Goal: Task Accomplishment & Management: Manage account settings

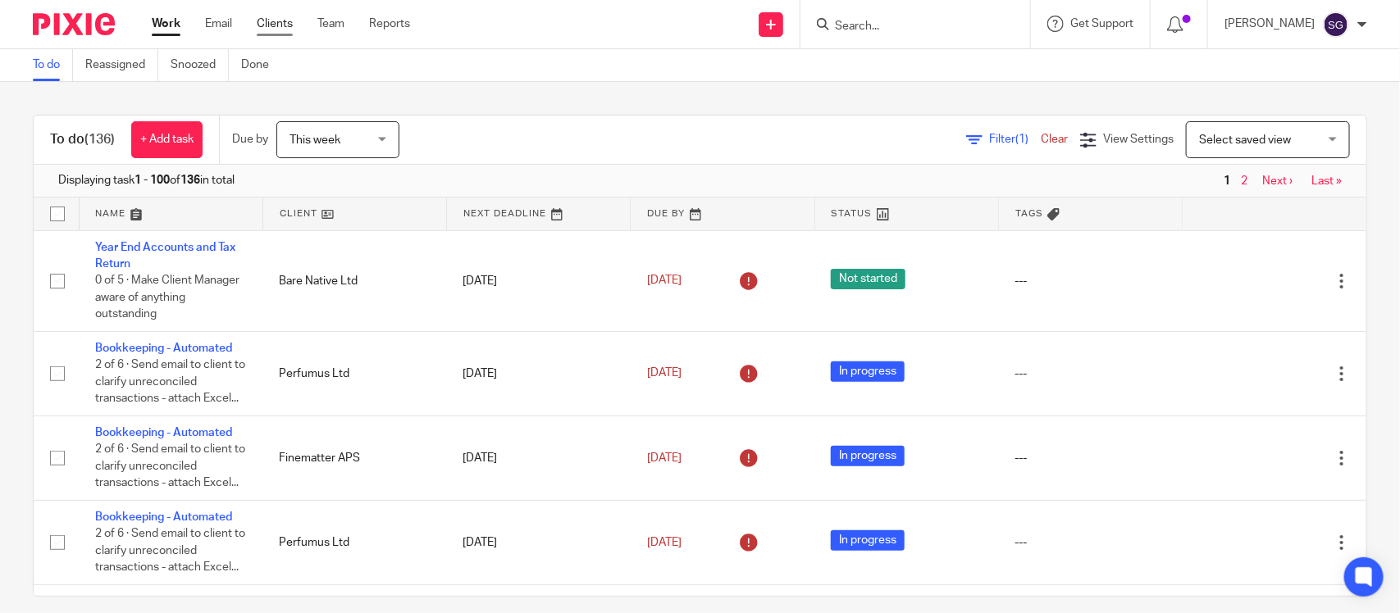
click at [268, 30] on link "Clients" at bounding box center [275, 24] width 36 height 16
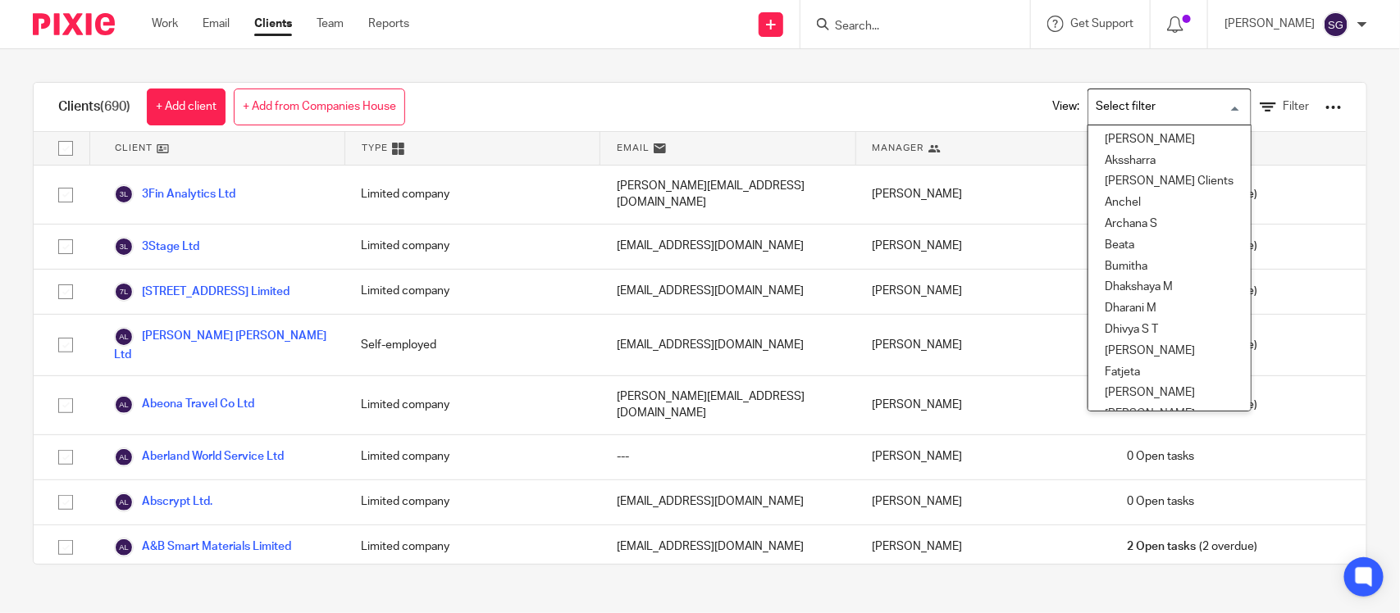
click at [1155, 116] on input "Search for option" at bounding box center [1166, 107] width 152 height 29
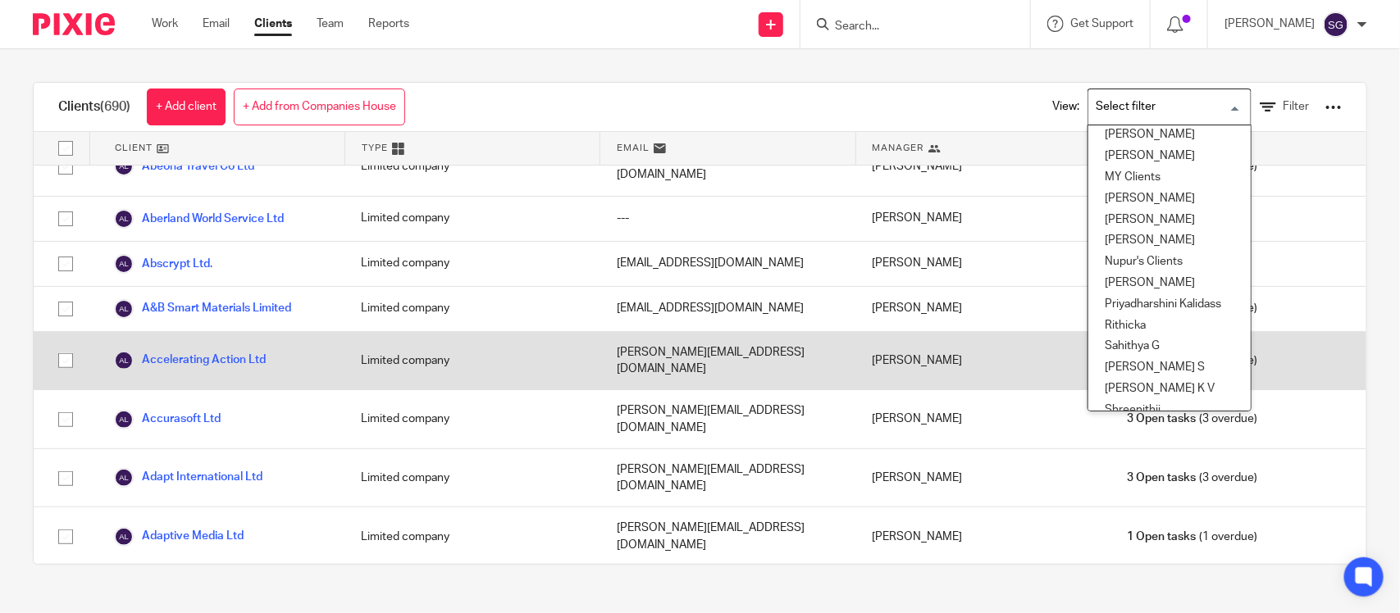
scroll to position [511, 0]
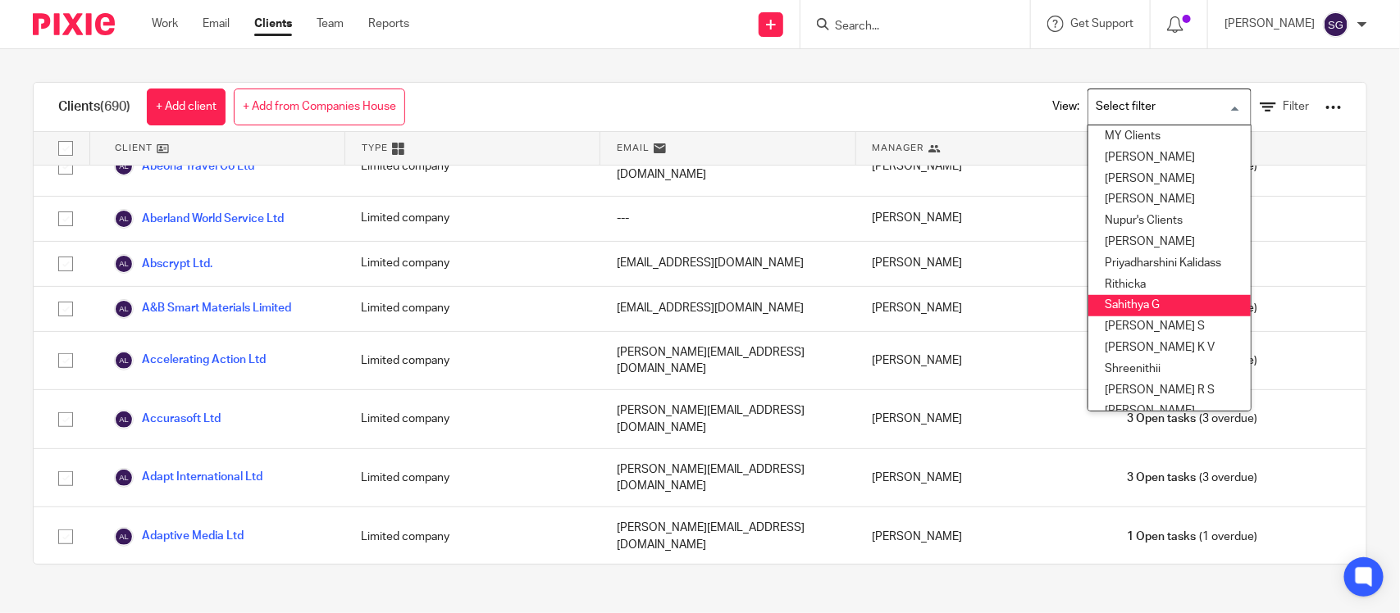
click at [1133, 295] on li "Sahithya G" at bounding box center [1169, 305] width 162 height 21
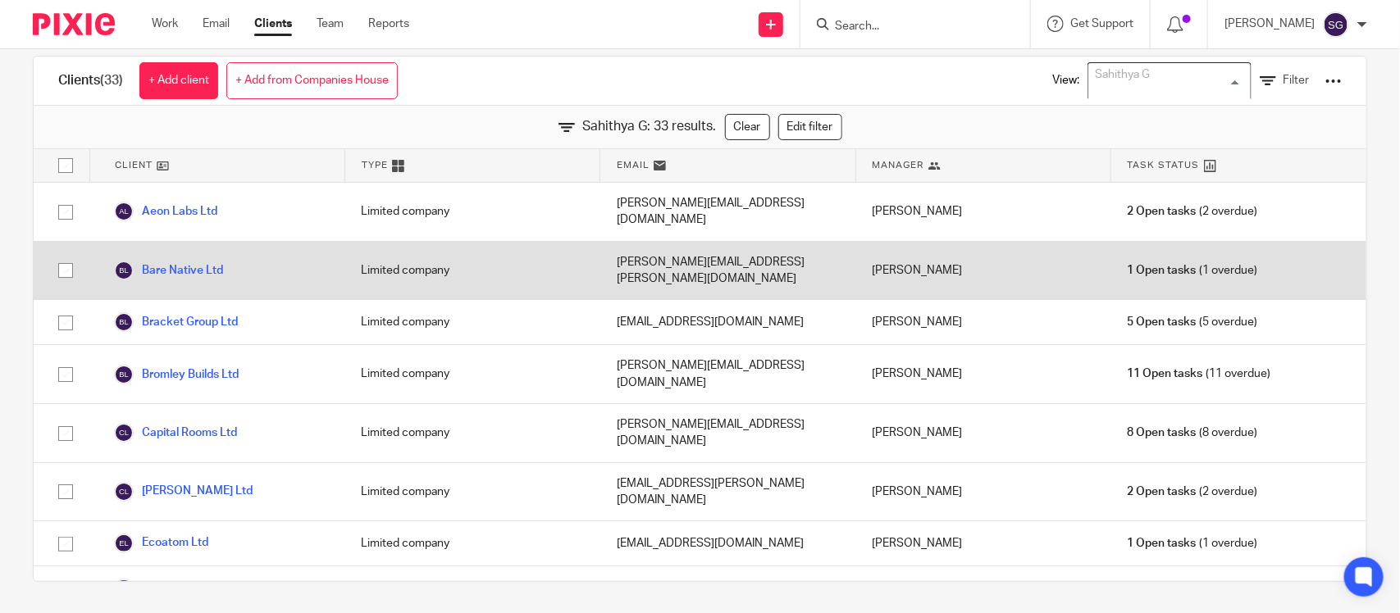
scroll to position [381, 0]
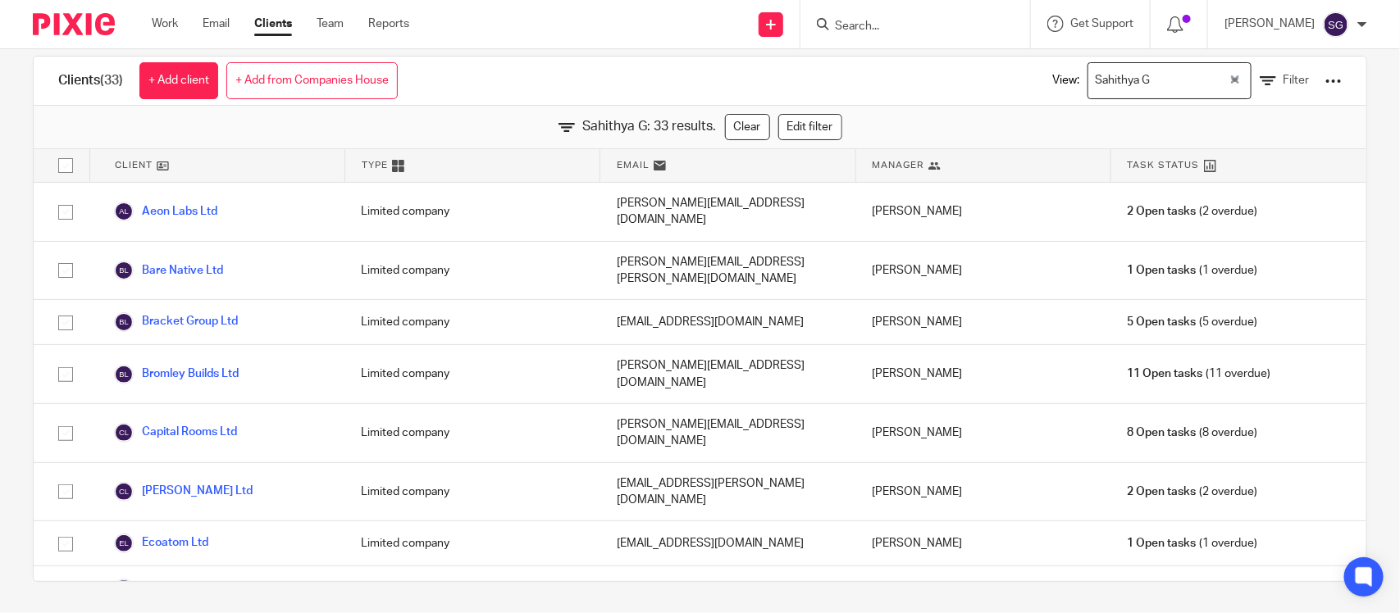
click at [481, 87] on div "Clients (33) + Add client + Add from Companies House View: Sahithya G Loading..…" at bounding box center [700, 81] width 1333 height 49
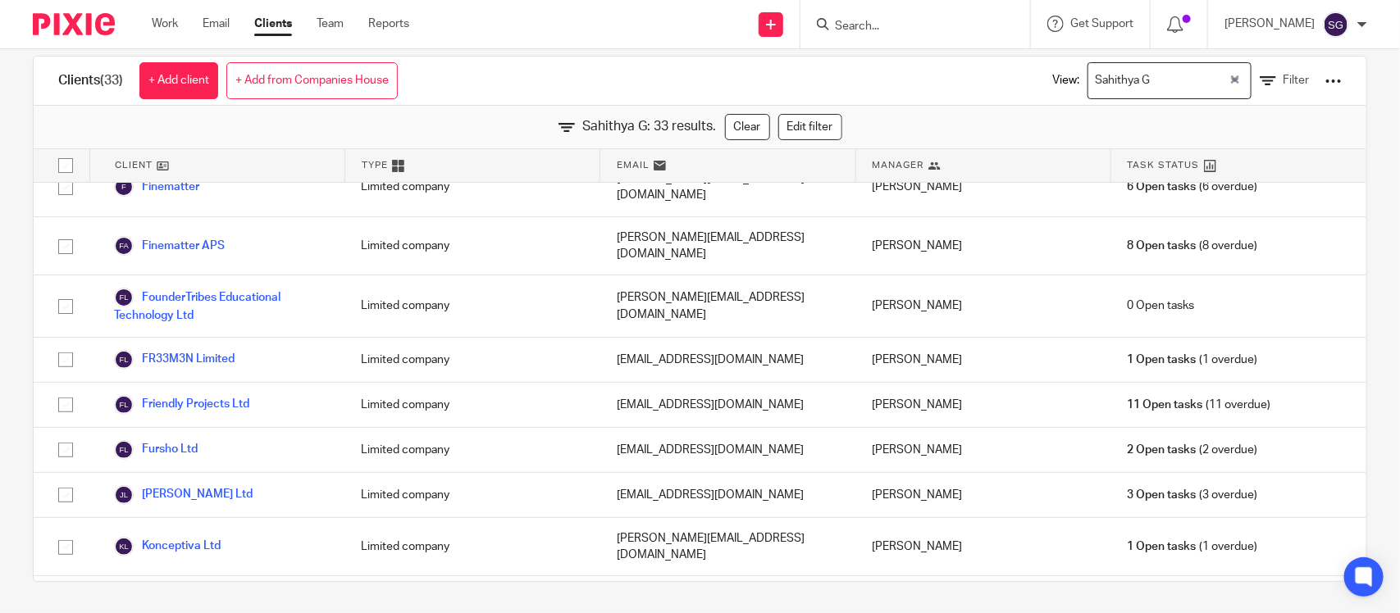
scroll to position [1110, 0]
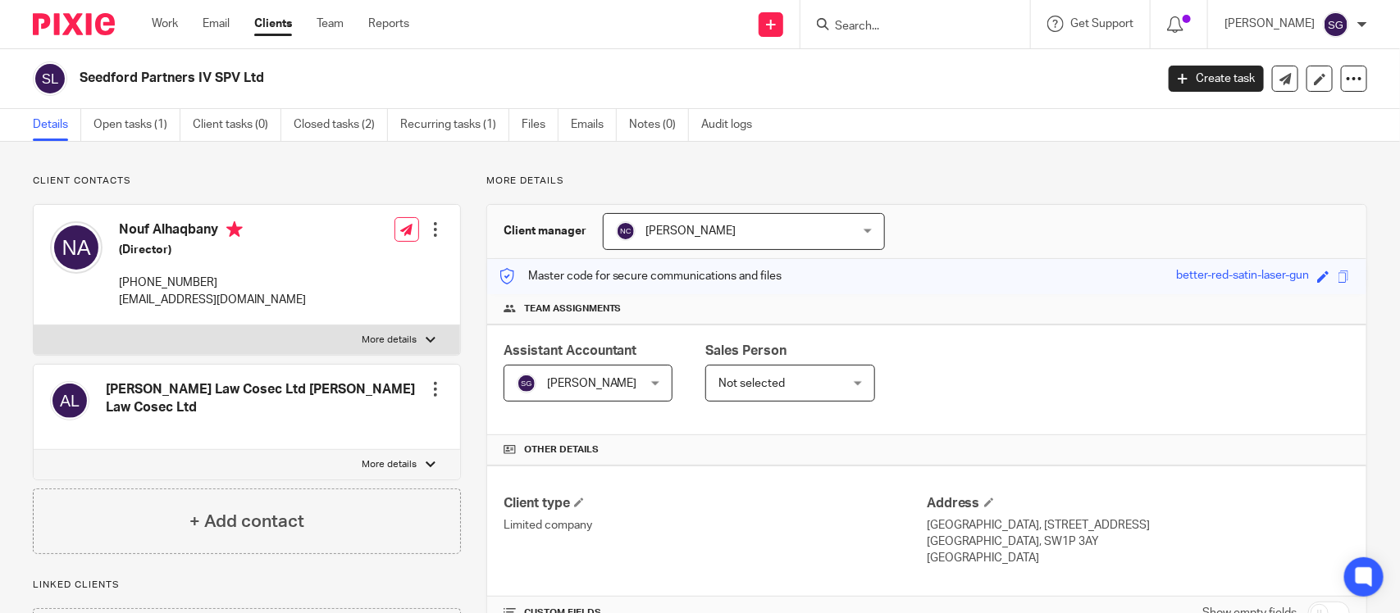
scroll to position [346, 0]
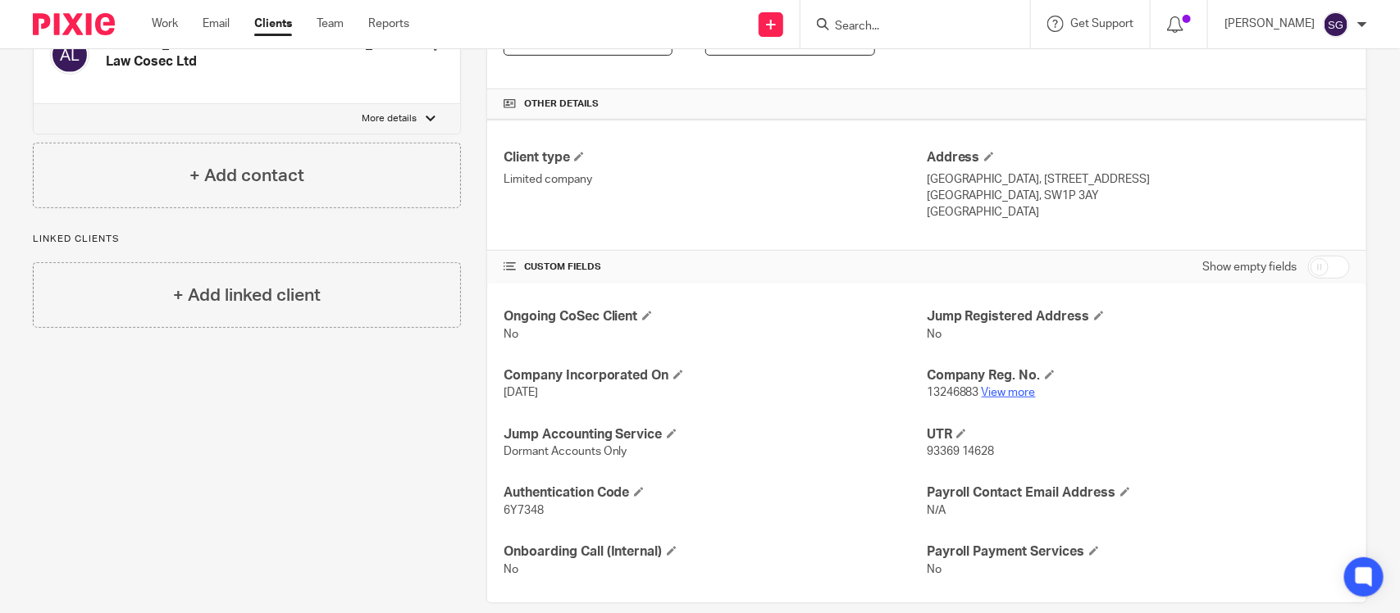
click at [982, 387] on link "View more" at bounding box center [1009, 392] width 54 height 11
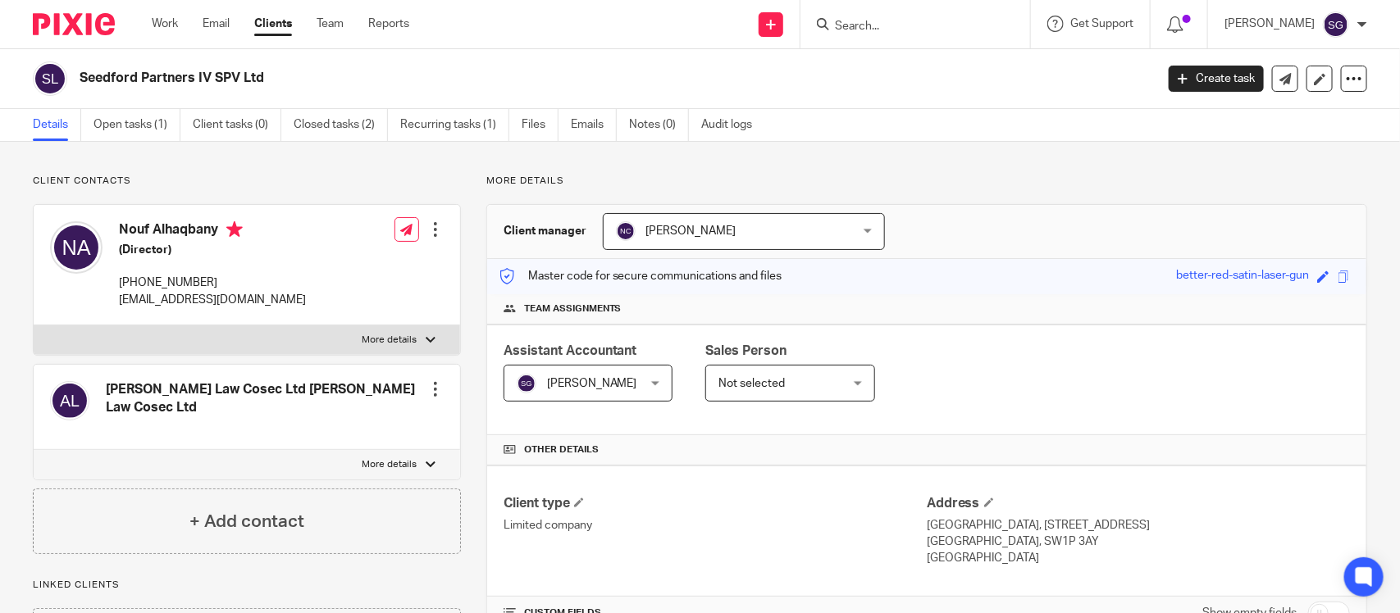
click at [1337, 29] on img at bounding box center [1336, 24] width 26 height 26
click at [1317, 66] on span "My profile" at bounding box center [1304, 64] width 51 height 11
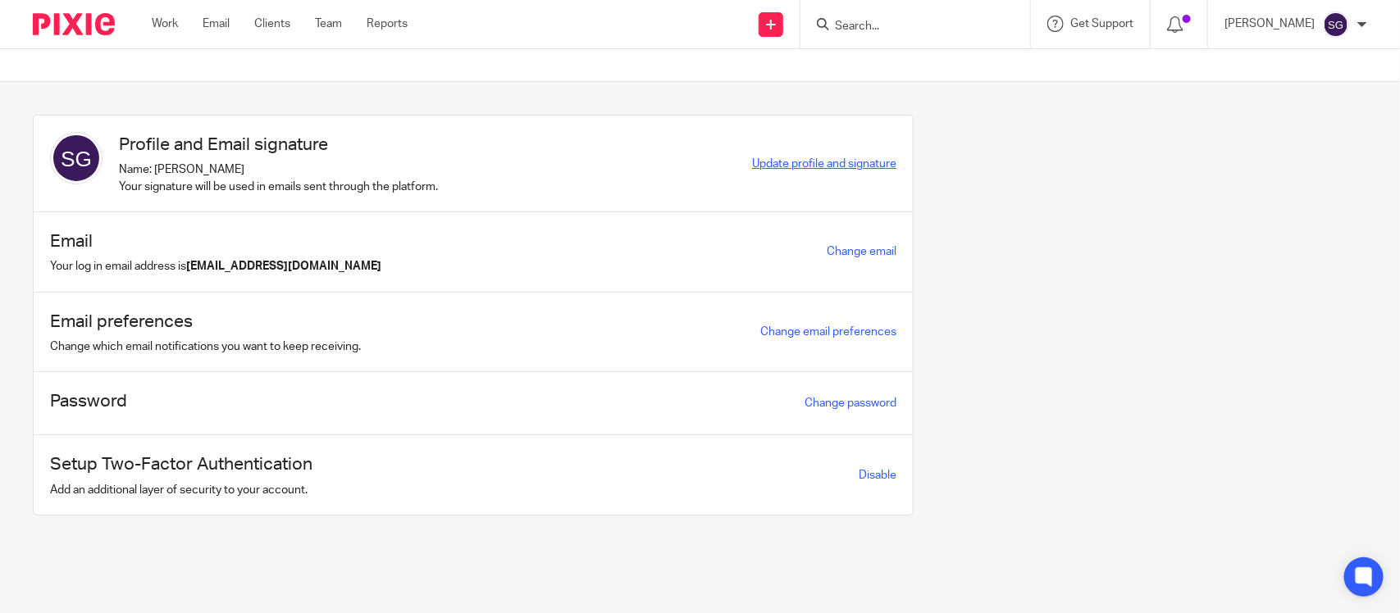
click at [830, 166] on span "Update profile and signature" at bounding box center [824, 163] width 144 height 11
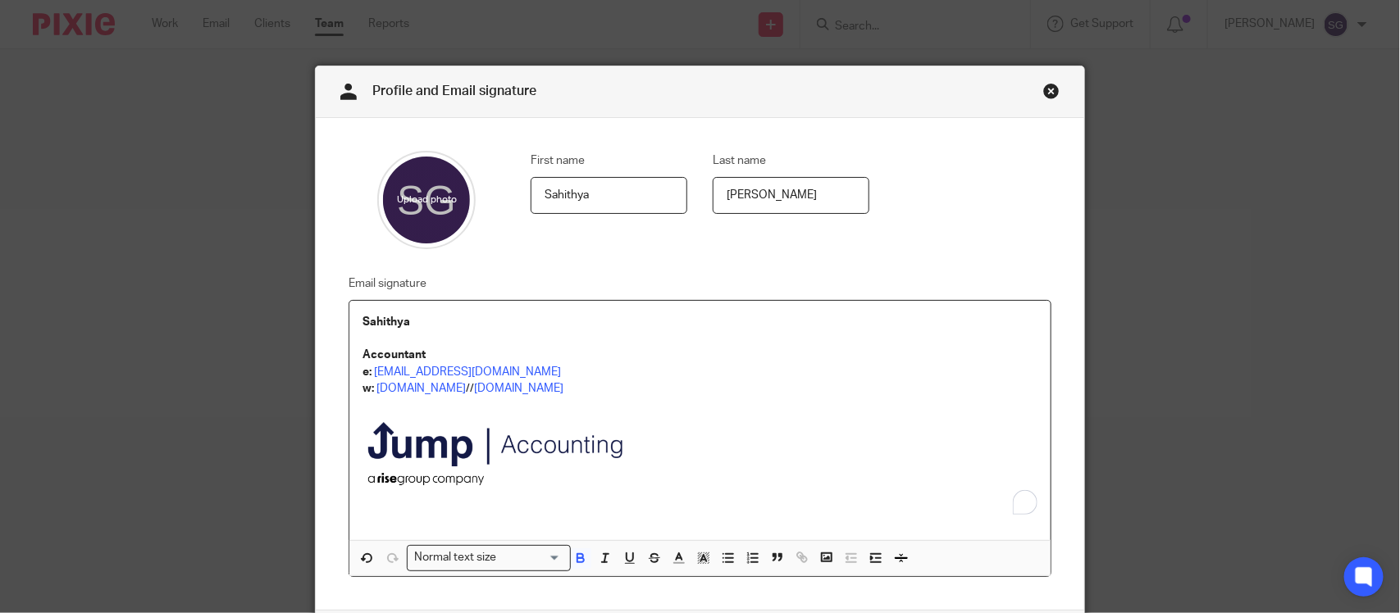
drag, startPoint x: 354, startPoint y: 312, endPoint x: 632, endPoint y: 464, distance: 316.7
click at [597, 470] on div "Sahithya Accountant e: [EMAIL_ADDRESS][DOMAIN_NAME] w: [DOMAIN_NAME] // [DOMAIN…" at bounding box center [699, 421] width 701 height 240
click at [632, 464] on img "To enrich screen reader interactions, please activate Accessibility in Grammarl…" at bounding box center [501, 456] width 278 height 119
click at [632, 464] on span "To enrich screen reader interactions, please activate Accessibility in Grammarl…" at bounding box center [640, 457] width 16 height 16
click at [658, 449] on p "To enrich screen reader interactions, please activate Accessibility in Grammarl…" at bounding box center [699, 459] width 675 height 124
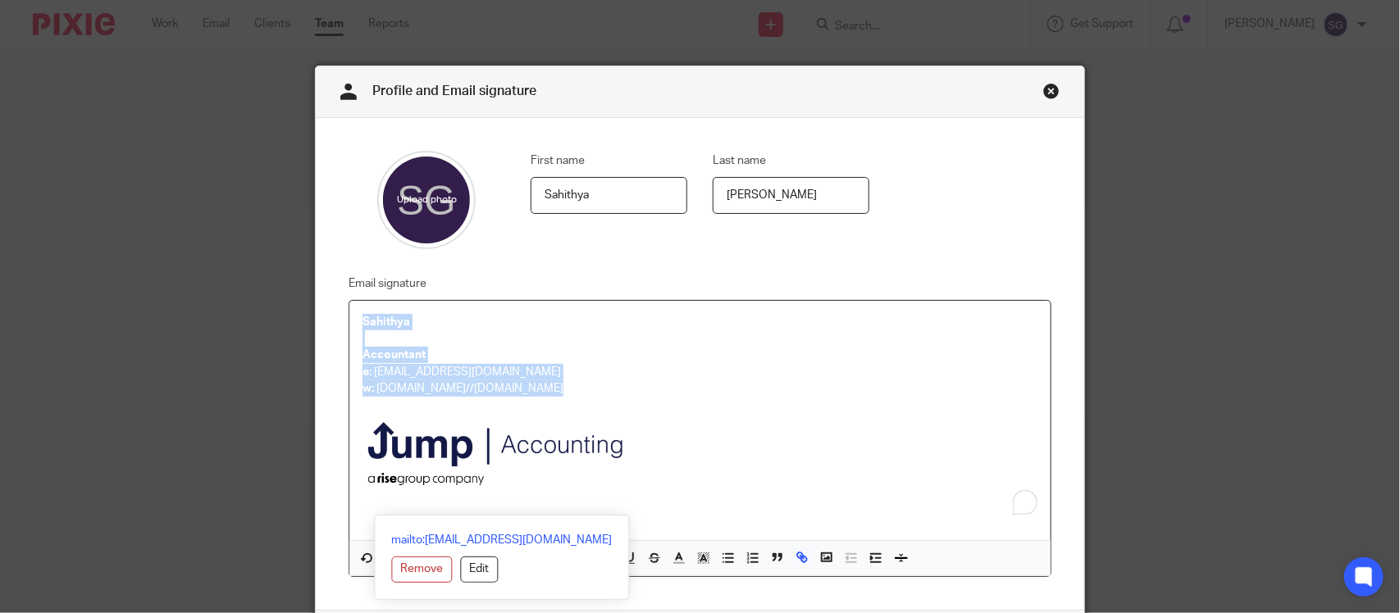
drag, startPoint x: 658, startPoint y: 449, endPoint x: 334, endPoint y: 305, distance: 354.6
click at [334, 305] on div "Email signature Sahithya Accountant e: [EMAIL_ADDRESS][DOMAIN_NAME] w: [DOMAIN_…" at bounding box center [687, 425] width 728 height 303
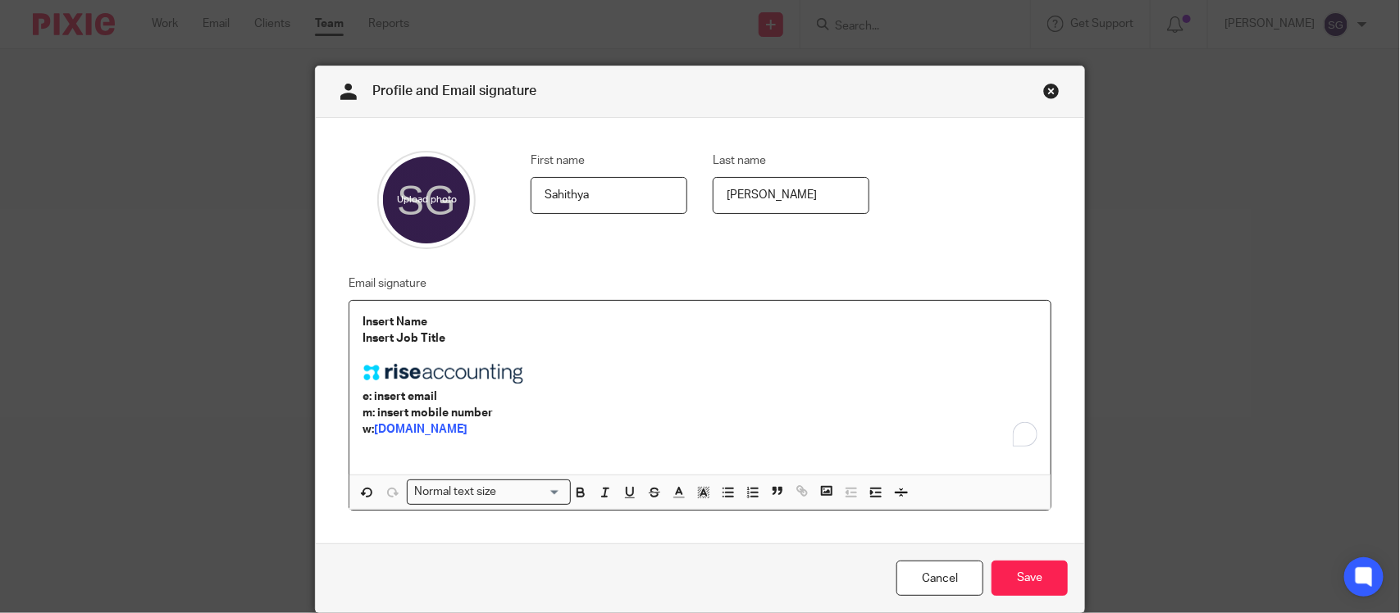
scroll to position [54, 0]
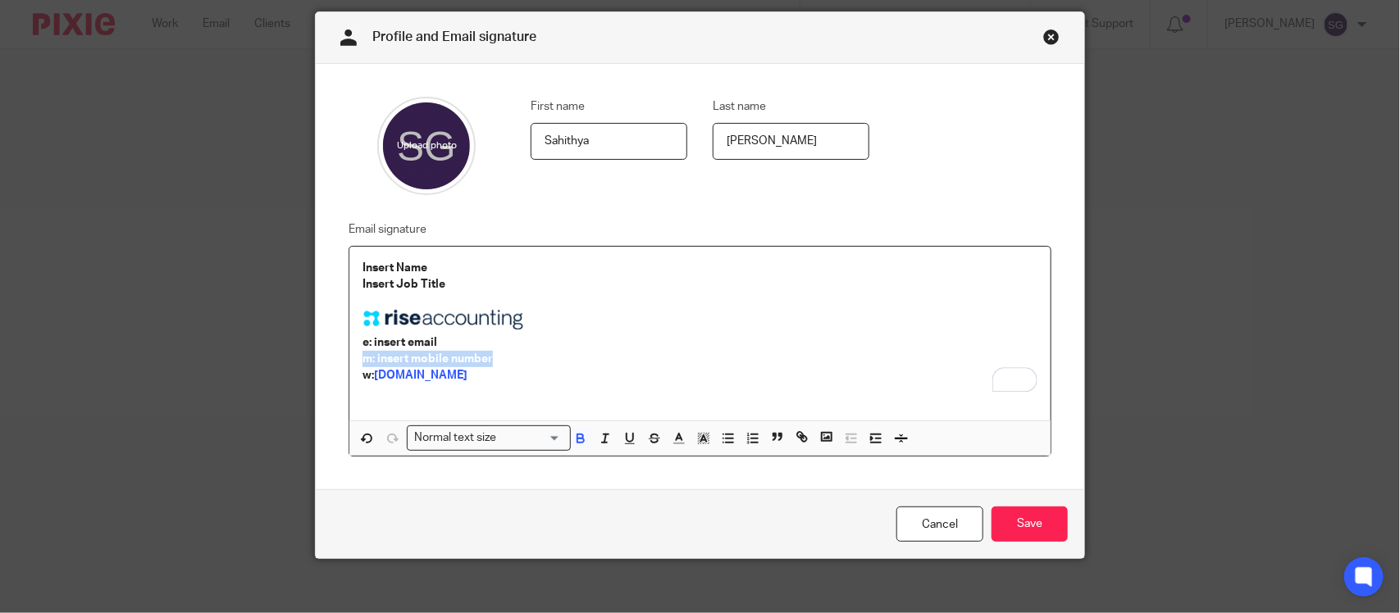
drag, startPoint x: 484, startPoint y: 351, endPoint x: 345, endPoint y: 358, distance: 138.7
click at [349, 358] on div "Insert Name Insert Job Title e: insert email m: insert mobile number w: riseacc…" at bounding box center [699, 334] width 701 height 174
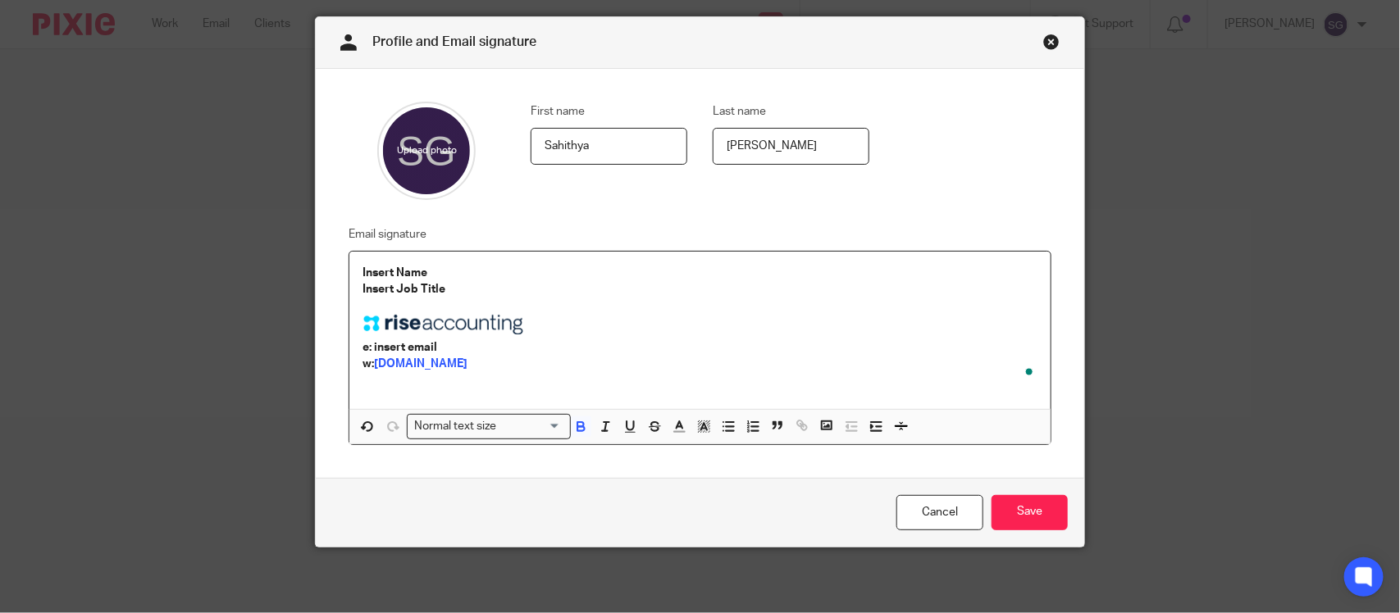
scroll to position [39, 0]
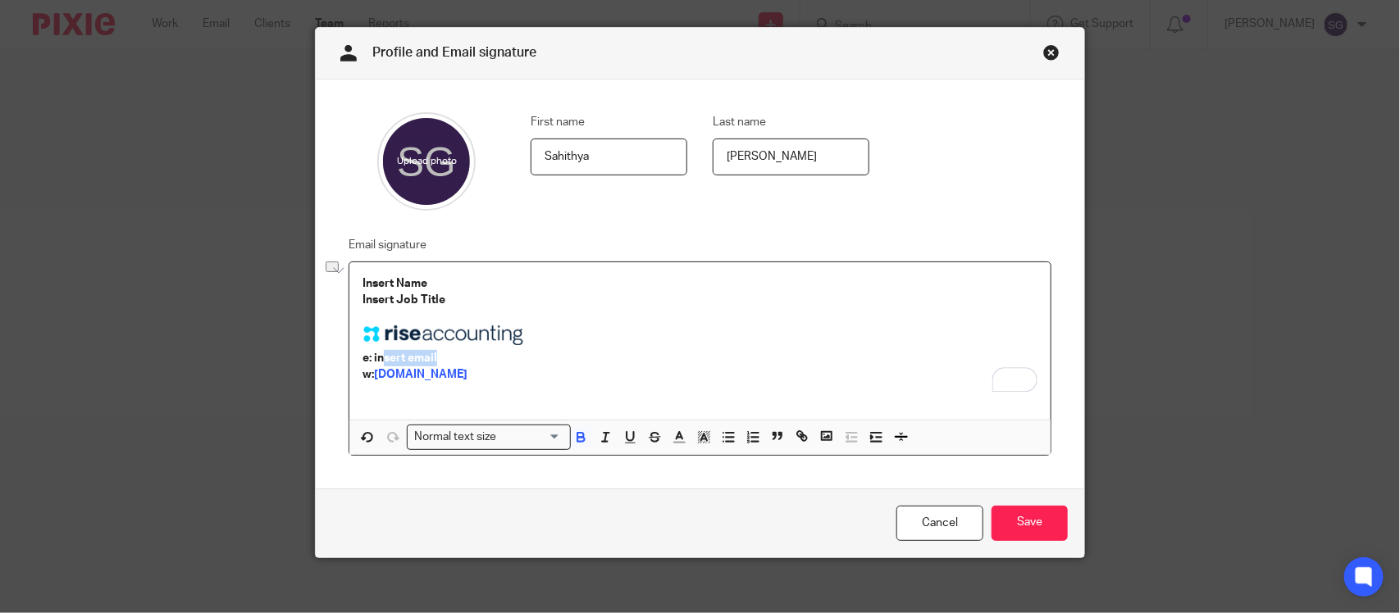
drag, startPoint x: 444, startPoint y: 354, endPoint x: 373, endPoint y: 351, distance: 71.4
click at [373, 351] on p "e: insert email" at bounding box center [699, 358] width 675 height 16
drag, startPoint x: 367, startPoint y: 349, endPoint x: 540, endPoint y: 349, distance: 173.0
click at [540, 350] on p "e: sahithya@riseaccounting.co.uk" at bounding box center [699, 358] width 675 height 16
click at [458, 370] on strong "[DOMAIN_NAME]" at bounding box center [420, 374] width 93 height 11
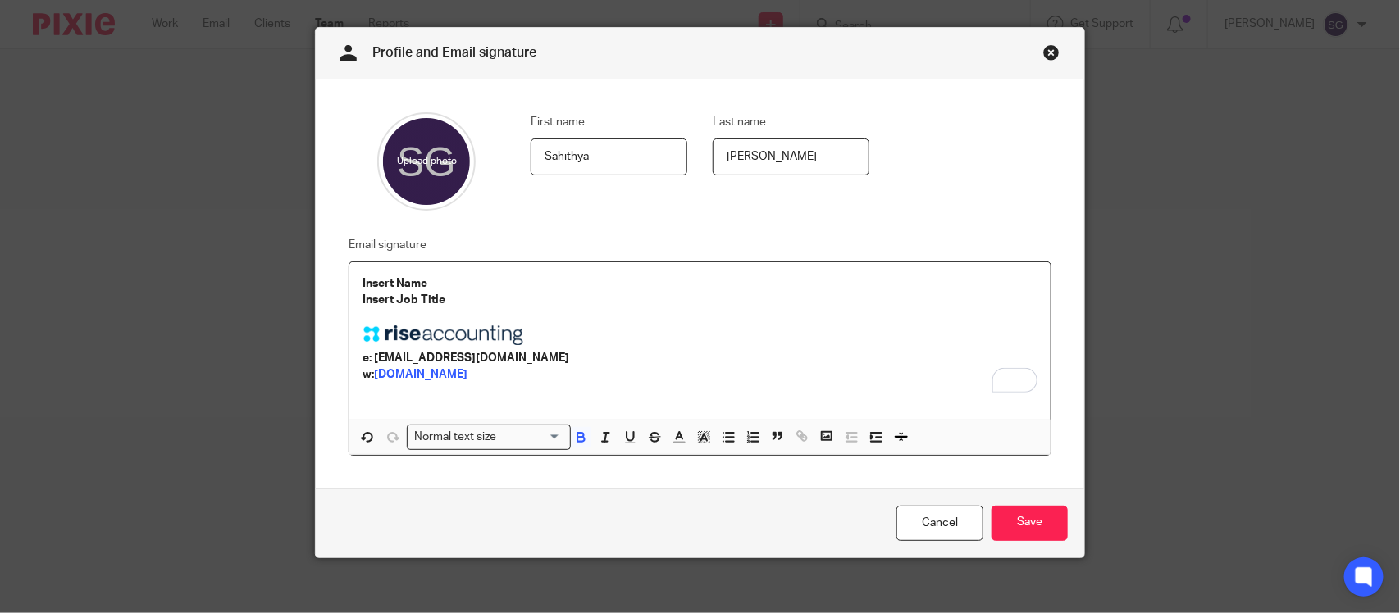
click at [466, 350] on p "e: sahithya@riseaccounting.co.uk" at bounding box center [699, 358] width 675 height 16
drag, startPoint x: 367, startPoint y: 354, endPoint x: 533, endPoint y: 350, distance: 165.7
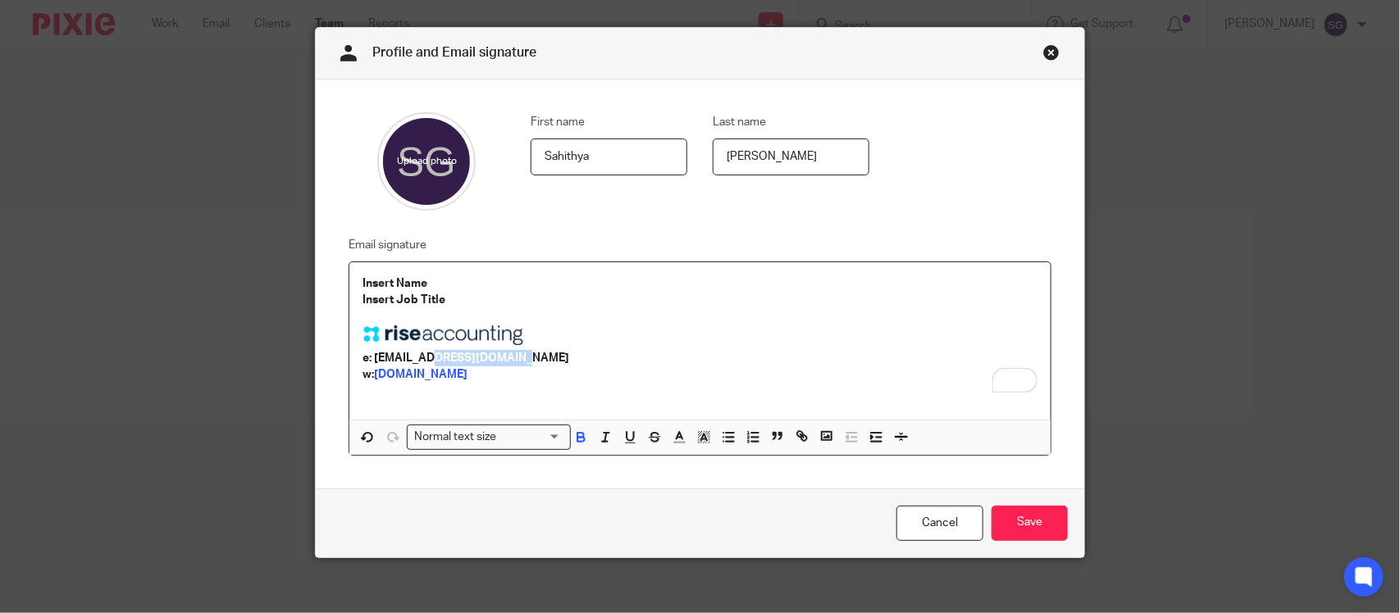
click at [533, 350] on p "e: sahithya@riseaccounting.co.uk" at bounding box center [699, 358] width 675 height 16
drag, startPoint x: 366, startPoint y: 349, endPoint x: 566, endPoint y: 353, distance: 200.1
click at [566, 353] on p "e: sahithya@riseaccounting.co.uk" at bounding box center [699, 358] width 675 height 16
click at [371, 353] on strong "sahithya@riseaccounting.co.uk" at bounding box center [468, 358] width 195 height 11
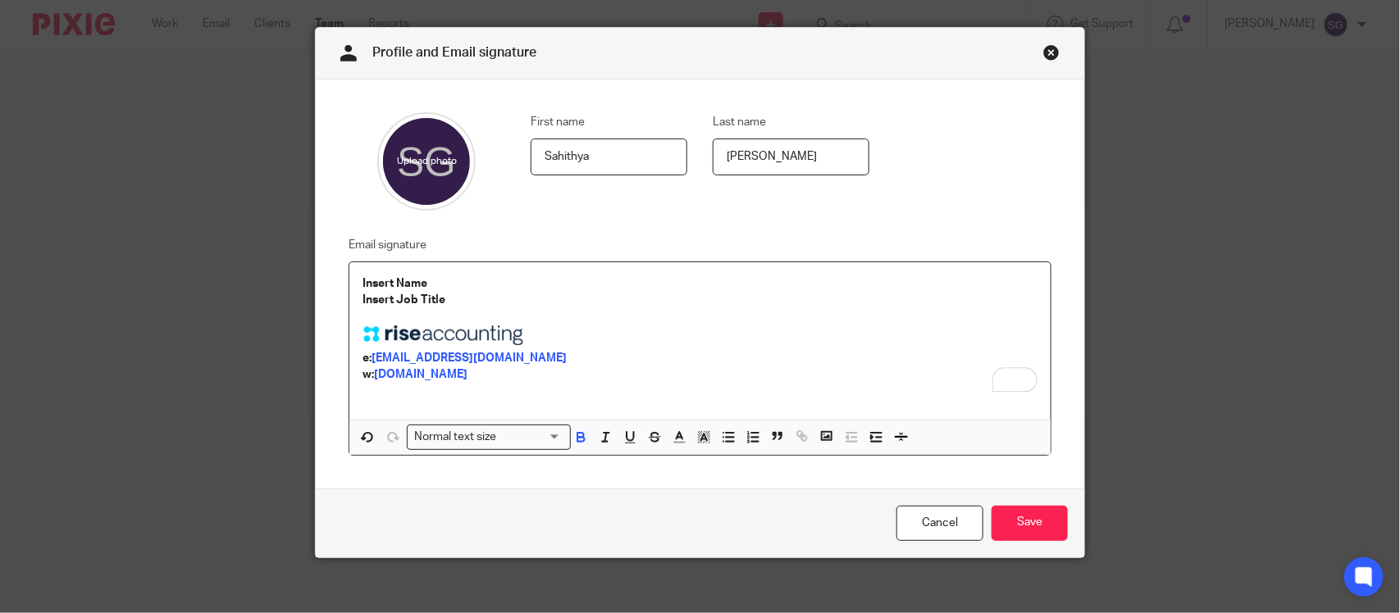
click at [607, 350] on p "e: sahithya@riseaccounting.co.uk" at bounding box center [699, 358] width 675 height 16
drag, startPoint x: 350, startPoint y: 276, endPoint x: 444, endPoint y: 292, distance: 94.8
click at [444, 292] on div "Insert Name Insert Job Title e: sahithya@riseaccounting.co.uk w: riseaccounting…" at bounding box center [699, 340] width 701 height 157
click at [517, 292] on p "Senior Accountant" at bounding box center [699, 300] width 675 height 16
click at [998, 517] on input "Save" at bounding box center [1029, 523] width 76 height 35
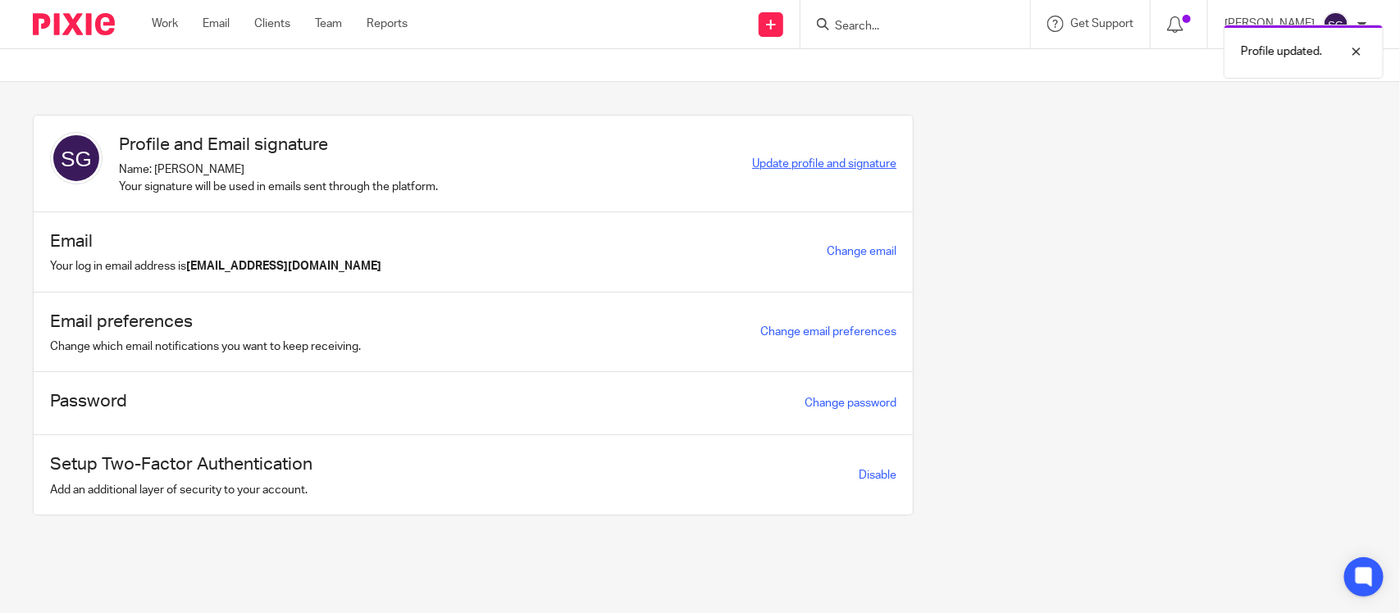
click at [822, 158] on span "Update profile and signature" at bounding box center [824, 163] width 144 height 11
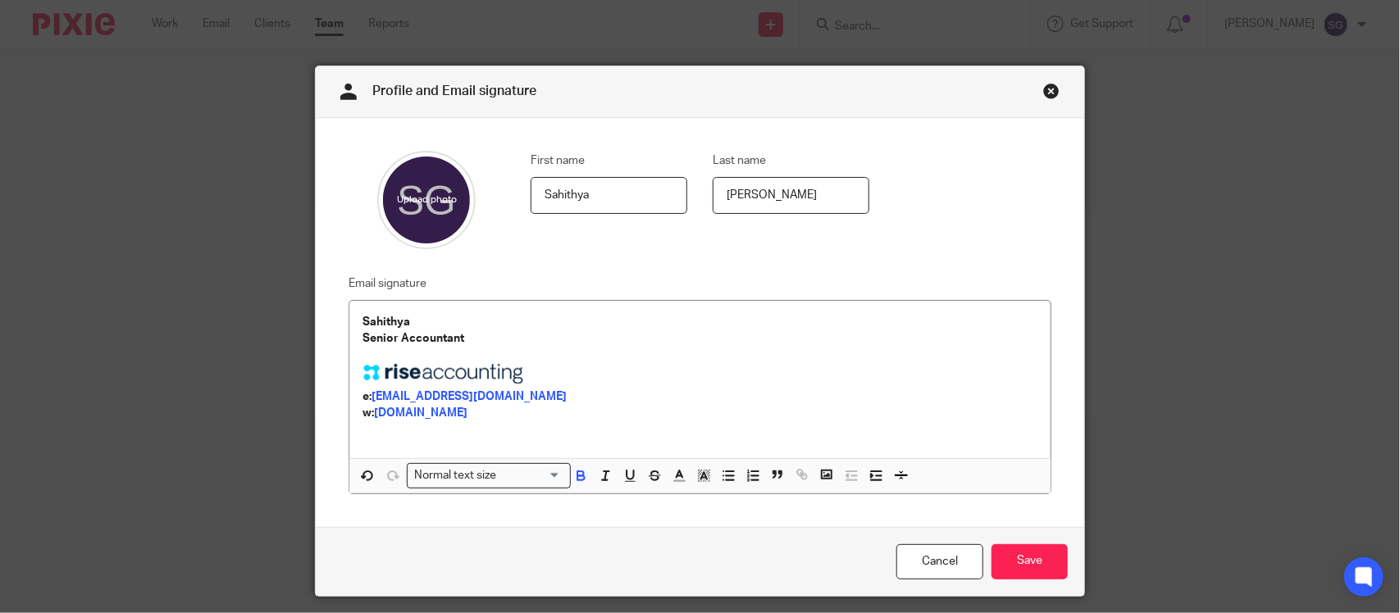
click at [1044, 87] on link "Close this dialog window" at bounding box center [1051, 94] width 16 height 22
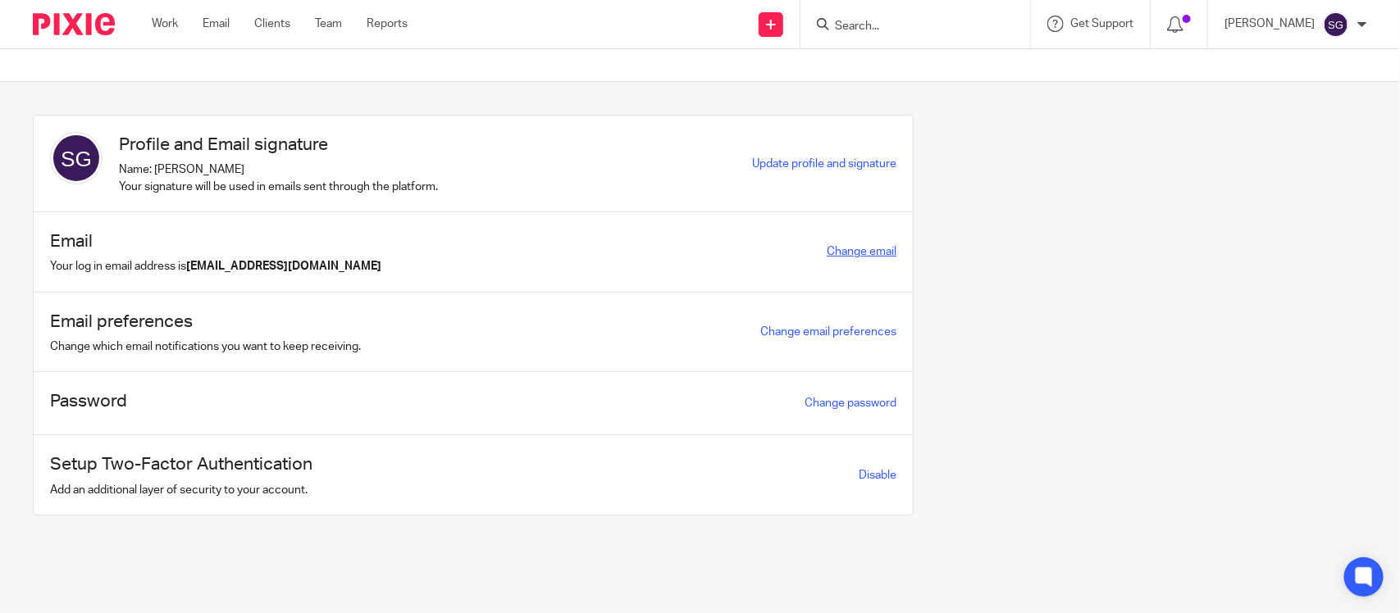
click at [867, 246] on link "Change email" at bounding box center [862, 251] width 70 height 11
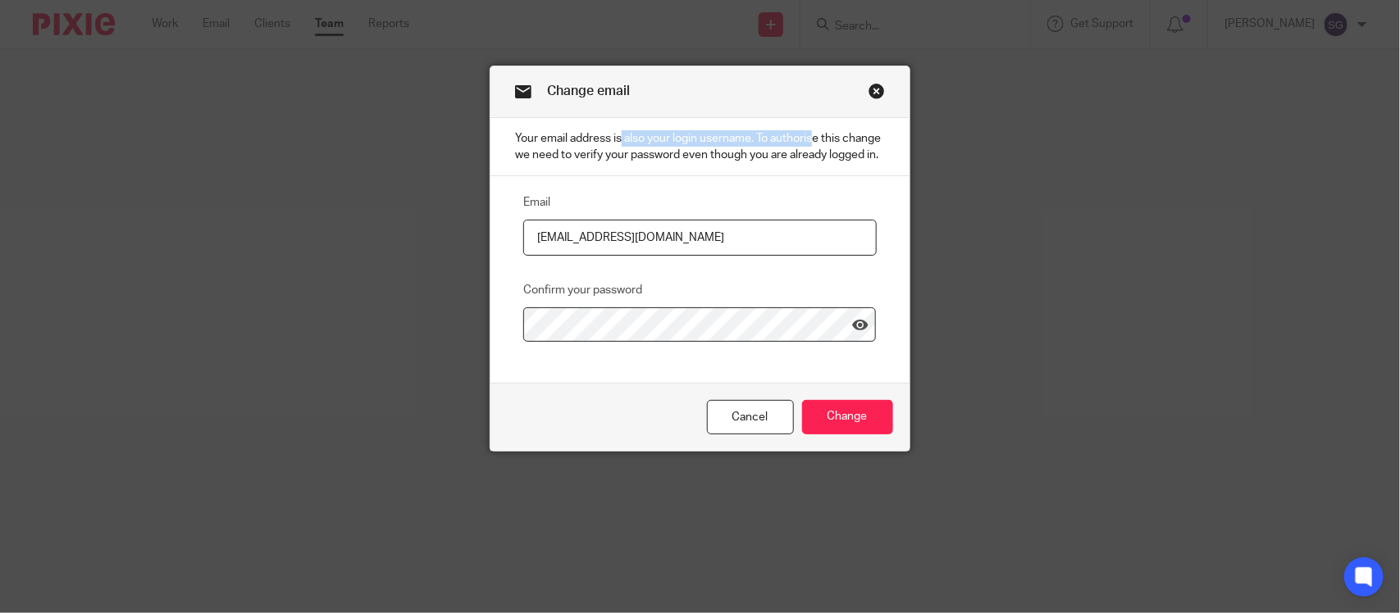
drag, startPoint x: 588, startPoint y: 139, endPoint x: 765, endPoint y: 138, distance: 177.1
click at [765, 138] on p "Your email address is also your login username. To authorise this change we nee…" at bounding box center [699, 147] width 418 height 59
drag, startPoint x: 740, startPoint y: 138, endPoint x: 880, endPoint y: 134, distance: 140.3
click at [880, 134] on p "Your email address is also your login username. To authorise this change we nee…" at bounding box center [699, 147] width 418 height 59
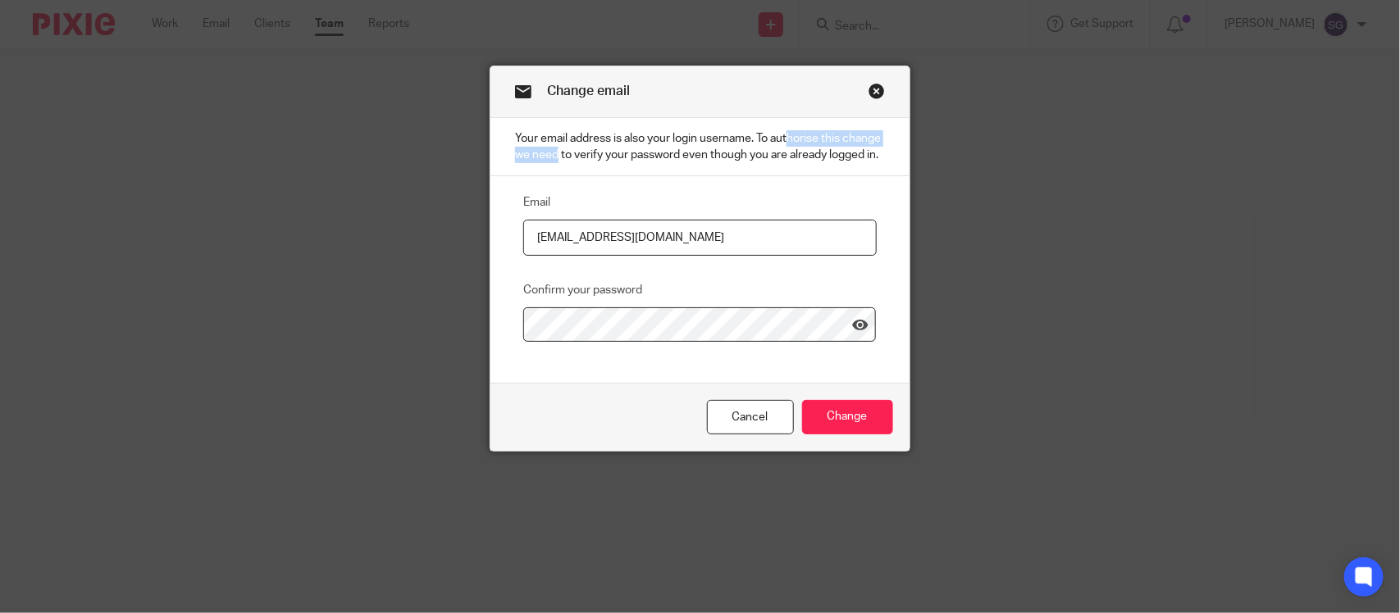
click at [880, 134] on p "Your email address is also your login username. To authorise this change we nee…" at bounding box center [699, 147] width 418 height 59
drag, startPoint x: 525, startPoint y: 153, endPoint x: 869, endPoint y: 166, distance: 344.7
click at [869, 166] on p "Your email address is also your login username. To authorise this change we nee…" at bounding box center [699, 147] width 418 height 59
click at [741, 407] on link "Cancel" at bounding box center [750, 417] width 87 height 35
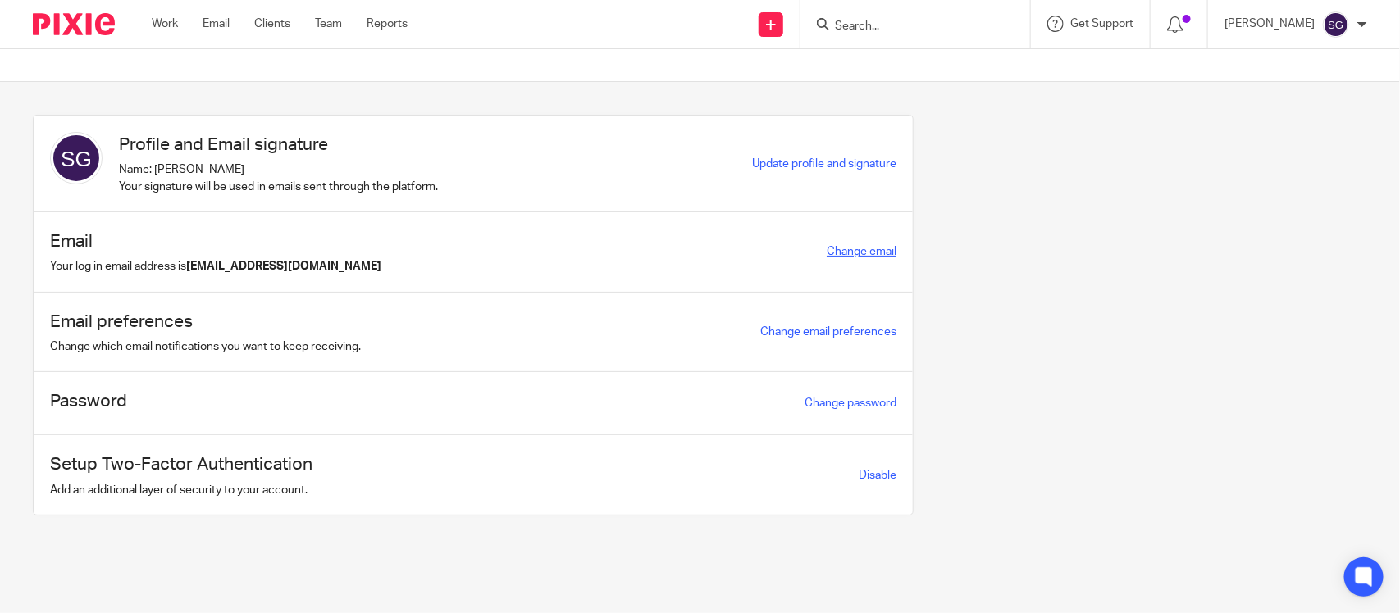
click at [842, 250] on link "Change email" at bounding box center [862, 251] width 70 height 11
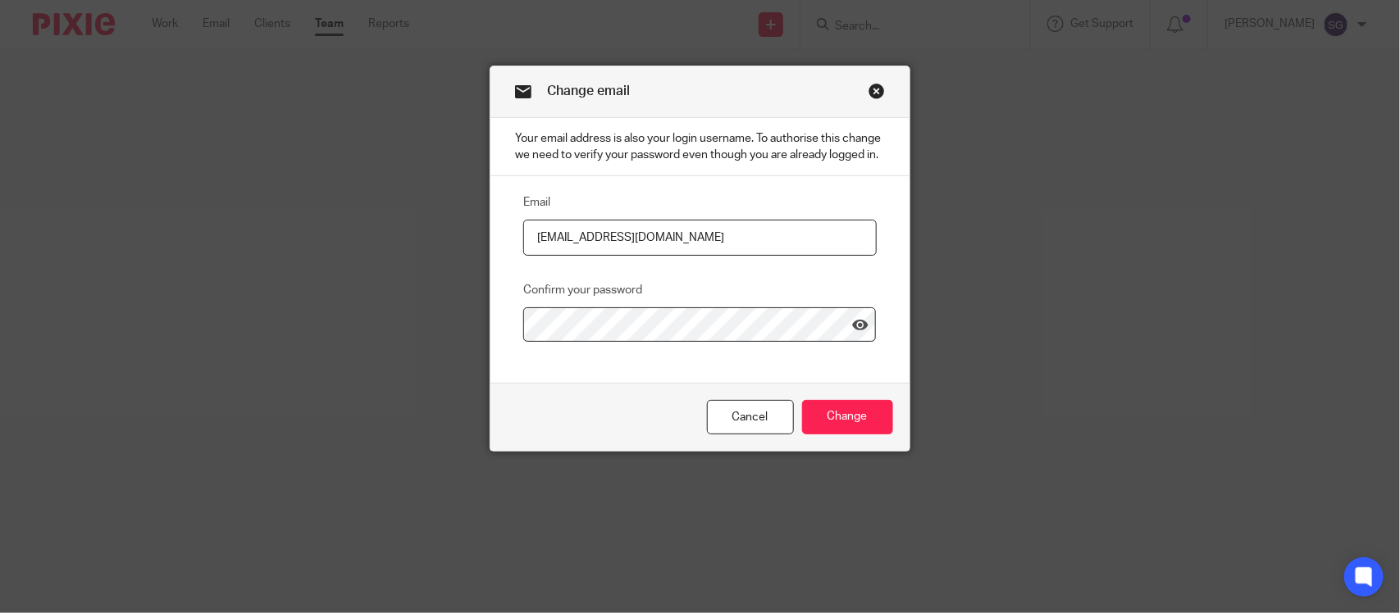
click at [868, 93] on link "Close this dialog window" at bounding box center [876, 94] width 16 height 22
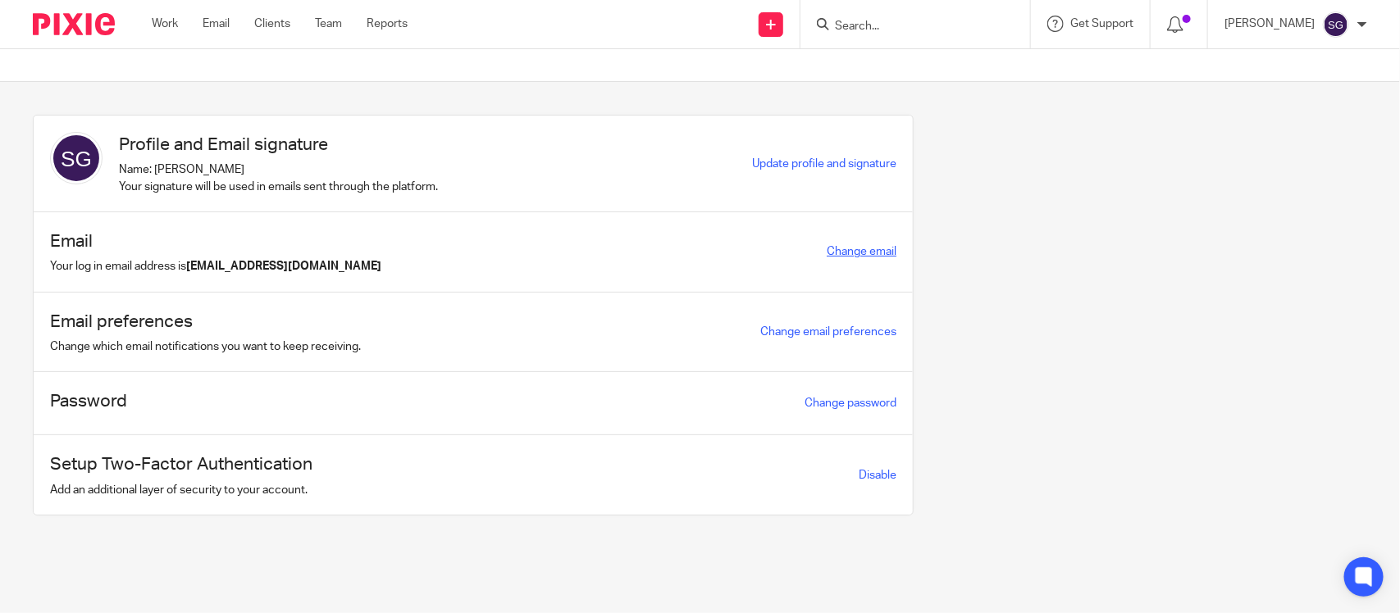
click at [841, 248] on link "Change email" at bounding box center [862, 251] width 70 height 11
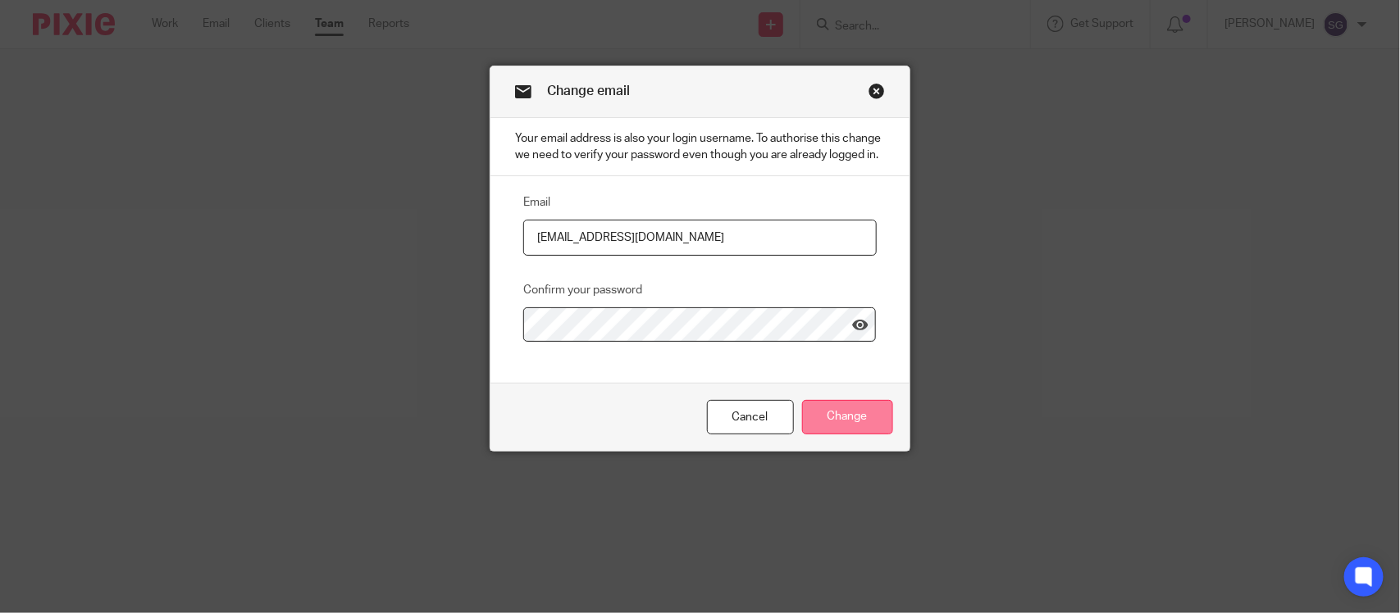
click at [833, 412] on input "Change" at bounding box center [847, 417] width 91 height 35
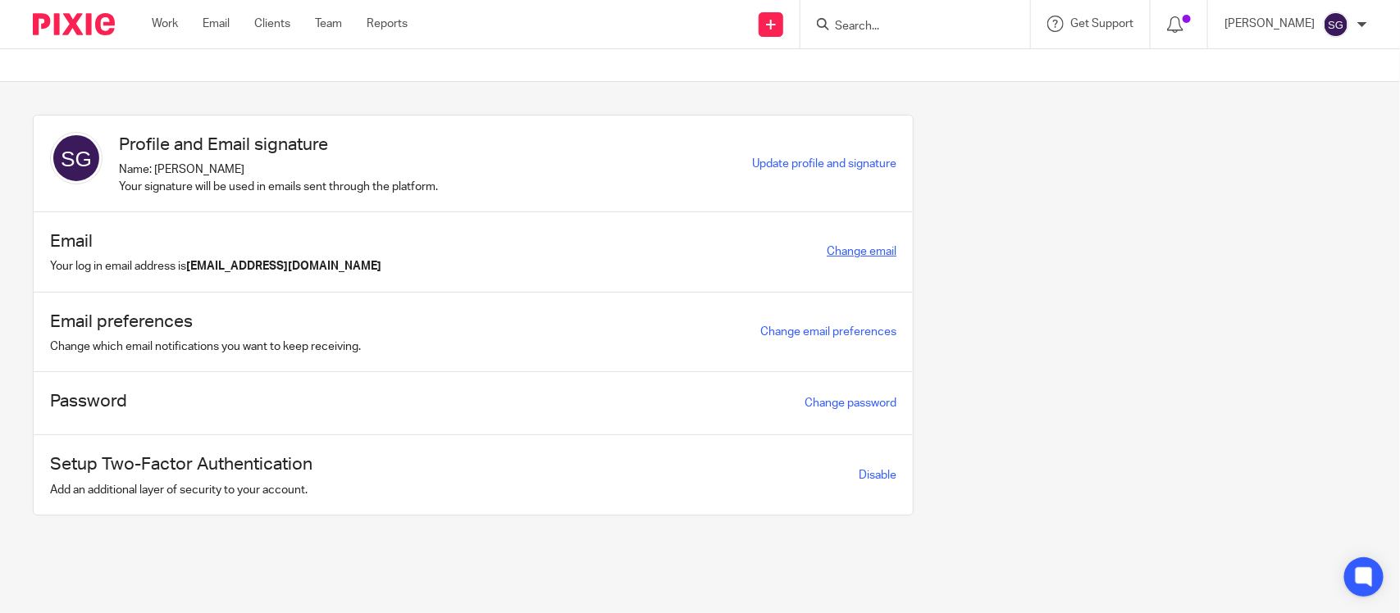
click at [846, 248] on link "Change email" at bounding box center [862, 251] width 70 height 11
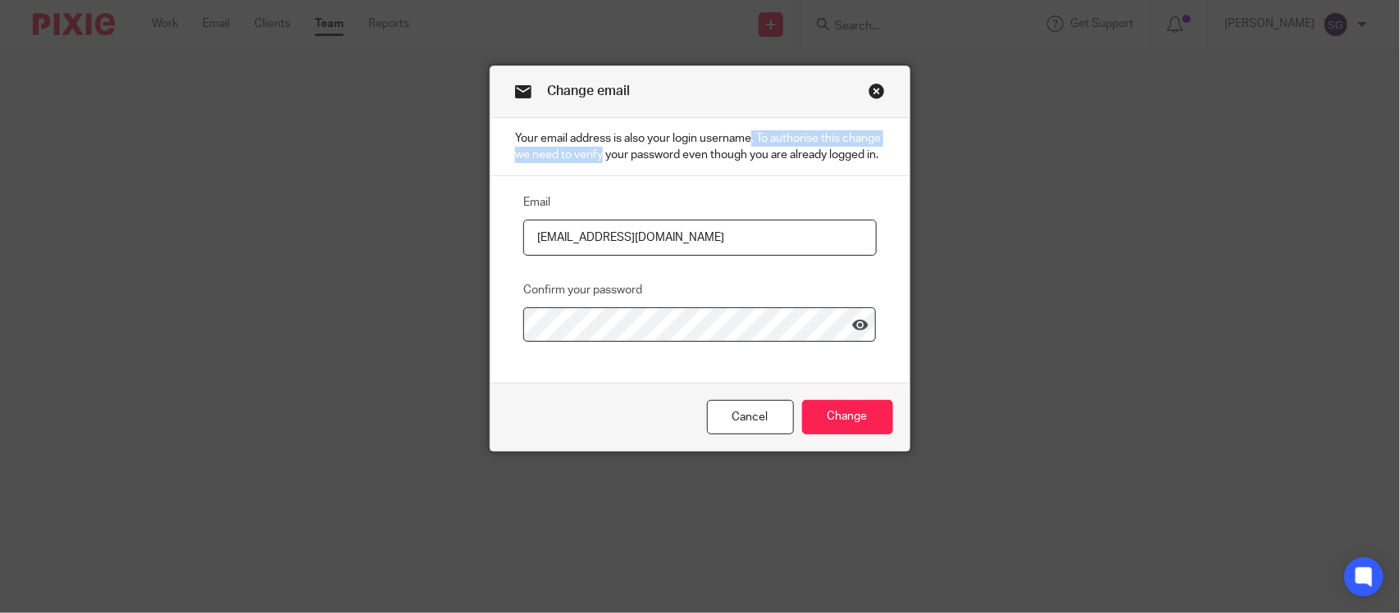
drag, startPoint x: 551, startPoint y: 148, endPoint x: 702, endPoint y: 134, distance: 151.5
click at [702, 134] on p "Your email address is also your login username. To authorise this change we nee…" at bounding box center [699, 147] width 418 height 59
drag, startPoint x: 754, startPoint y: 134, endPoint x: 880, endPoint y: 138, distance: 125.5
click at [880, 138] on p "Your email address is also your login username. To authorise this change we nee…" at bounding box center [699, 147] width 418 height 59
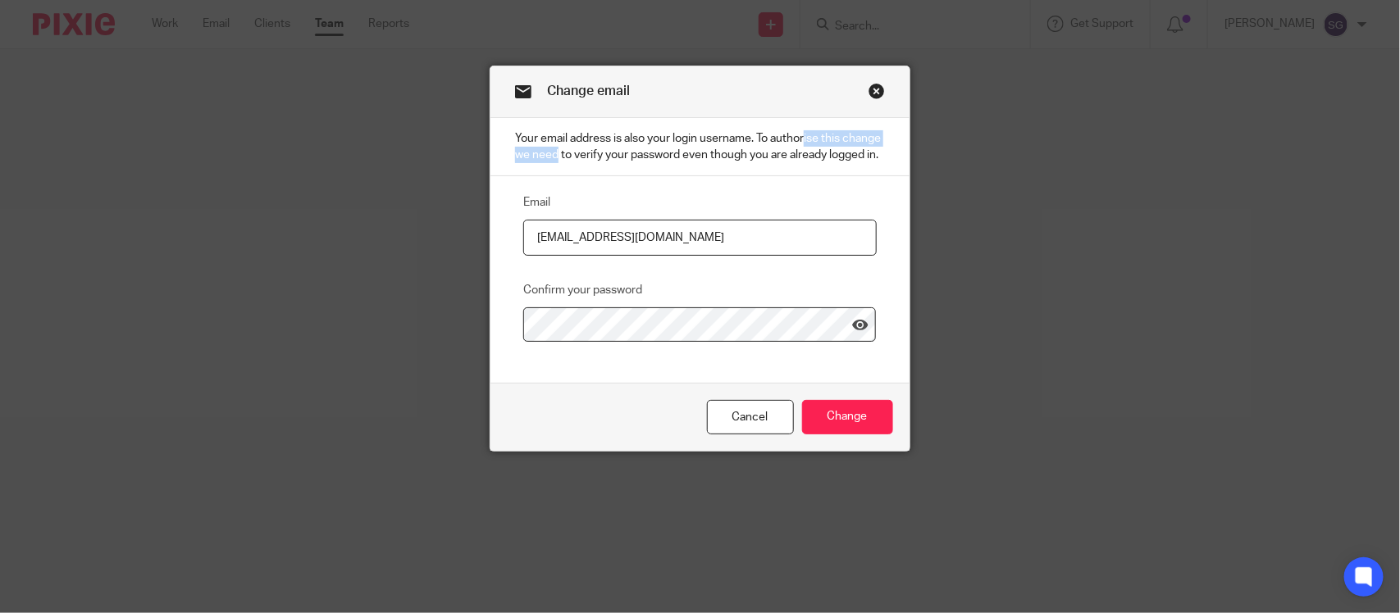
drag, startPoint x: 653, startPoint y: 148, endPoint x: 837, endPoint y: 149, distance: 184.5
click at [837, 149] on p "Your email address is also your login username. To authorise this change we nee…" at bounding box center [699, 147] width 418 height 59
click at [855, 317] on icon at bounding box center [860, 325] width 16 height 16
click at [832, 419] on input "Change" at bounding box center [847, 417] width 91 height 35
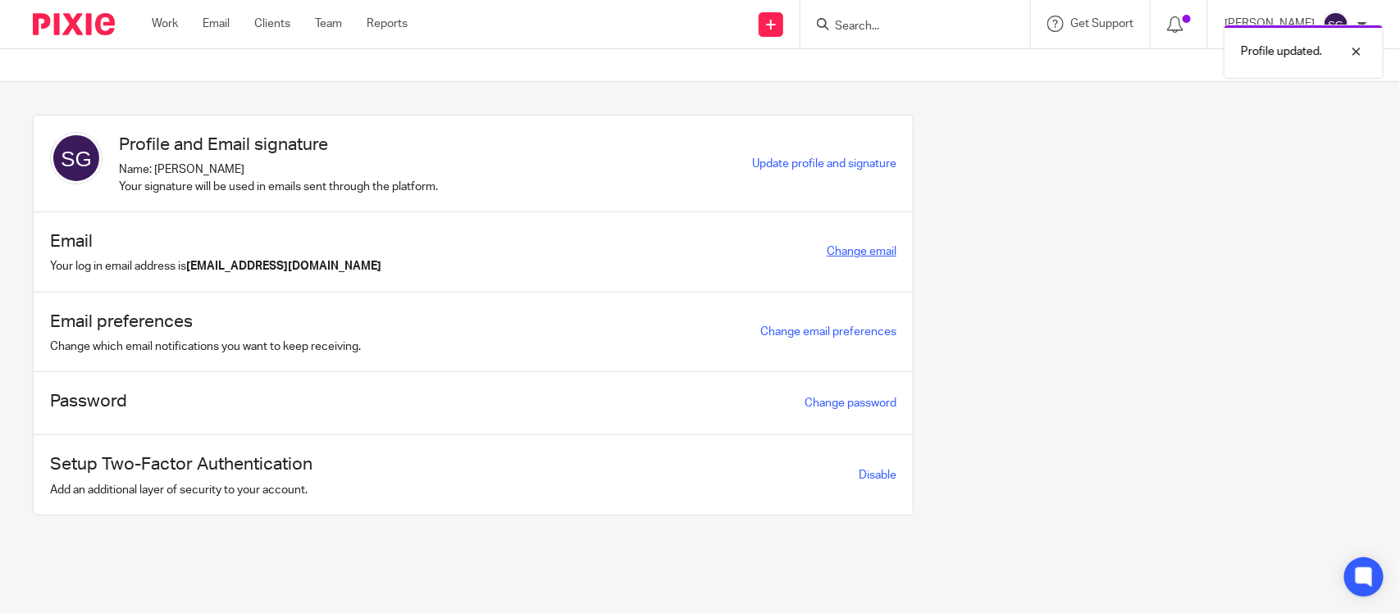
click at [827, 246] on link "Change email" at bounding box center [862, 251] width 70 height 11
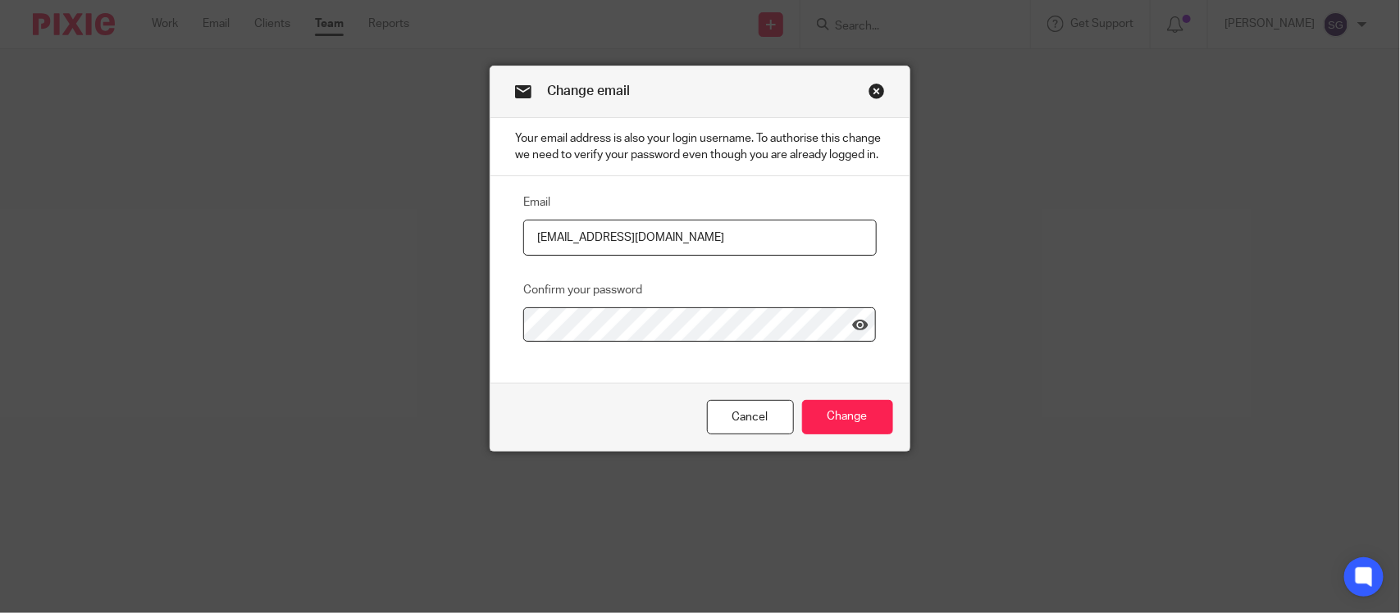
click at [868, 101] on link "Close this dialog window" at bounding box center [876, 94] width 16 height 22
